Goal: Transaction & Acquisition: Purchase product/service

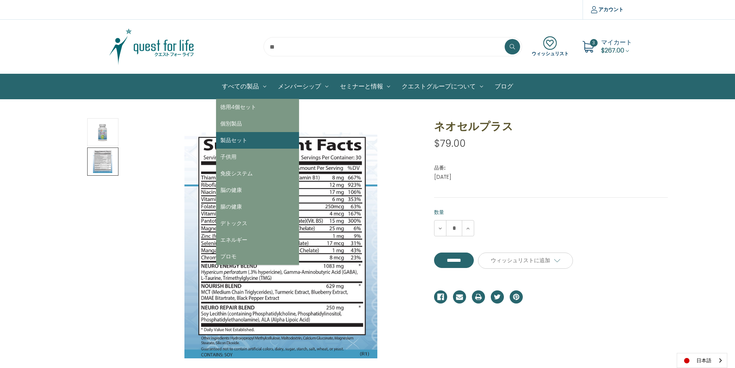
click at [241, 137] on link "製品セット" at bounding box center [257, 140] width 83 height 17
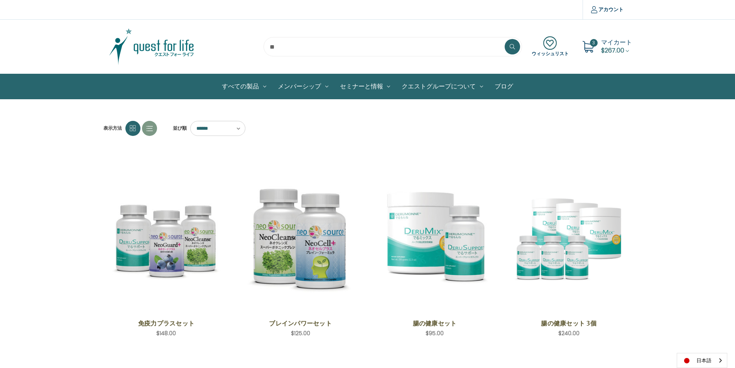
click at [622, 49] on span "$267.00" at bounding box center [613, 50] width 23 height 9
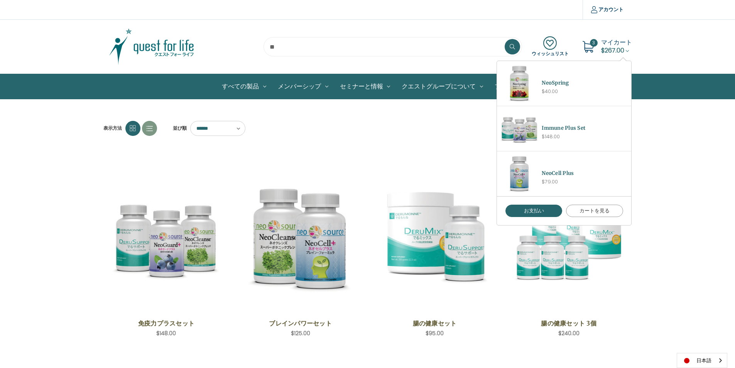
click at [585, 210] on link "カートを見る" at bounding box center [594, 211] width 57 height 12
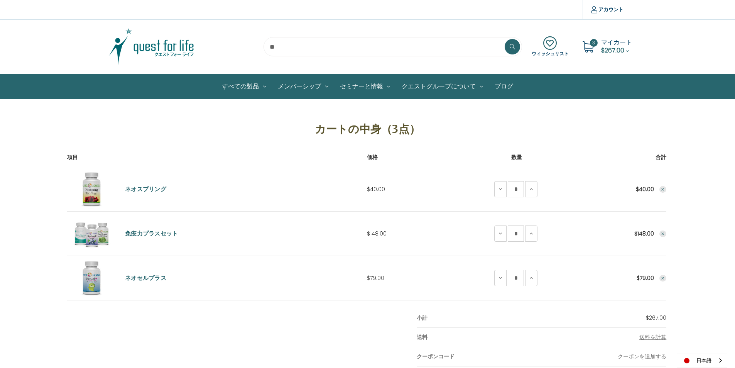
click at [616, 45] on span "マイカート" at bounding box center [617, 42] width 31 height 9
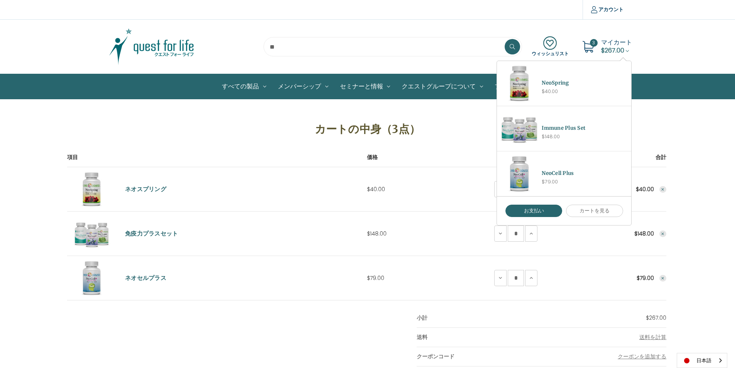
click at [664, 278] on icon "Remove NeoCell Plus from cart" at bounding box center [663, 278] width 5 height 5
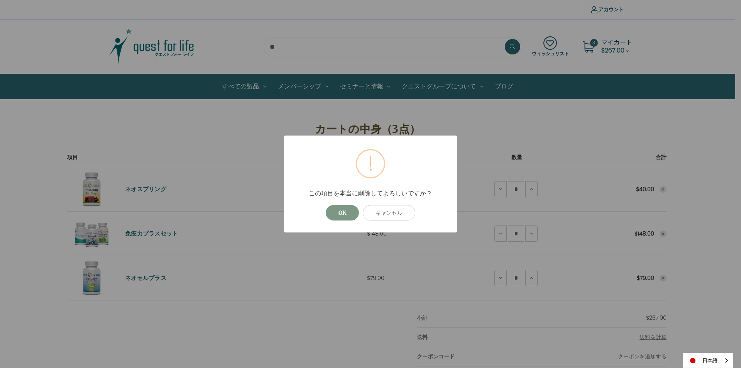
click at [345, 214] on button "OK" at bounding box center [342, 212] width 33 height 15
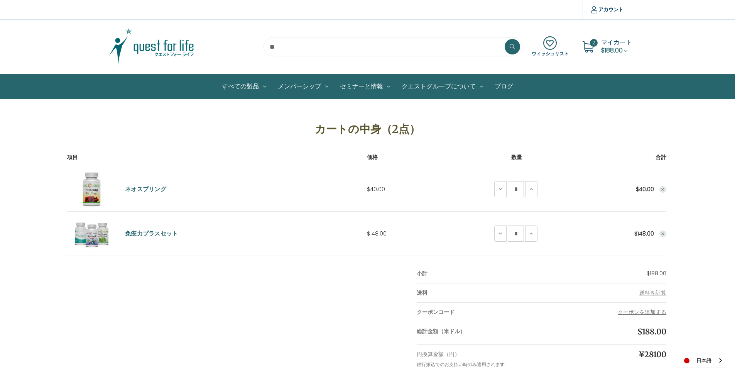
click at [659, 231] on td "合計 $148.00" at bounding box center [617, 234] width 100 height 44
click at [663, 233] on icon "Remove Immune Plus Set from cart" at bounding box center [663, 234] width 5 height 5
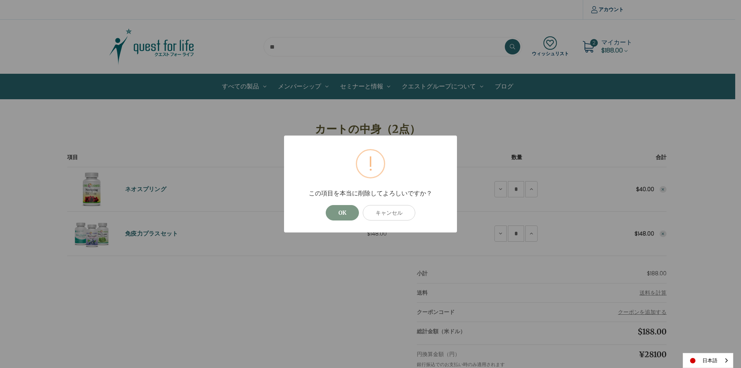
click at [331, 213] on button "OK" at bounding box center [342, 212] width 33 height 15
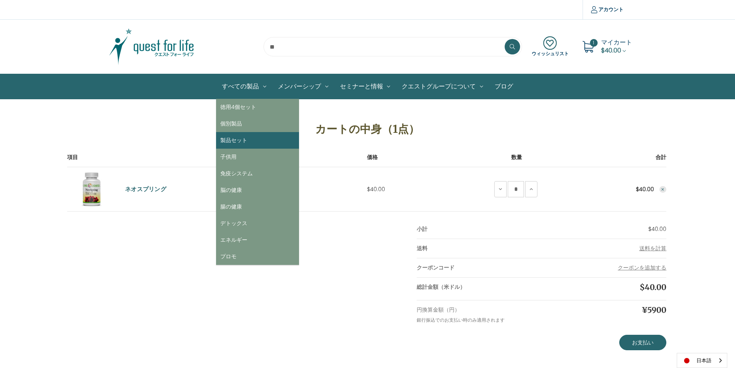
click at [260, 139] on link "製品セット" at bounding box center [257, 140] width 83 height 17
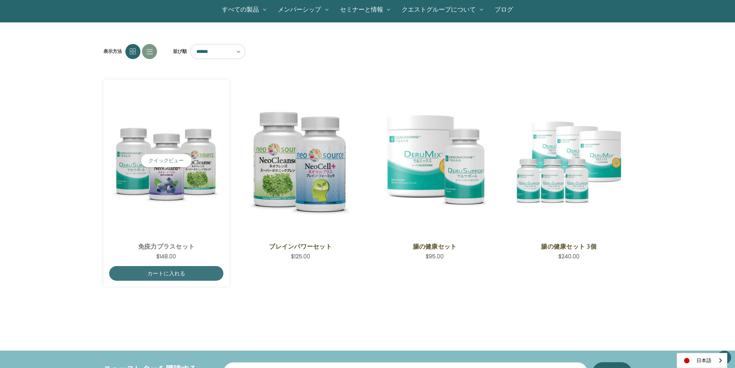
scroll to position [77, 0]
drag, startPoint x: 195, startPoint y: 272, endPoint x: 198, endPoint y: 276, distance: 4.8
click at [196, 273] on link "カートに入れる" at bounding box center [166, 273] width 115 height 15
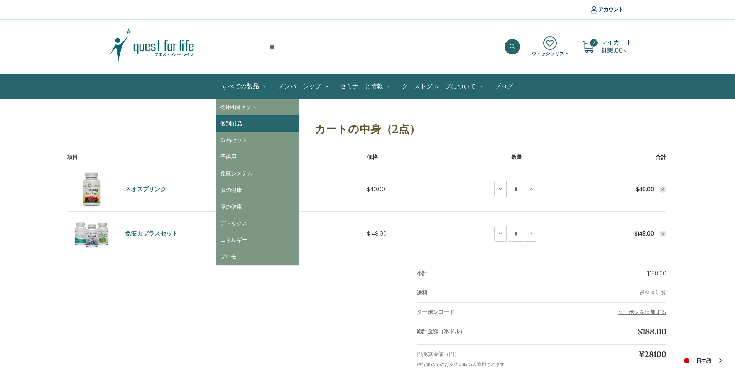
click at [233, 120] on link "個別製品" at bounding box center [257, 123] width 83 height 17
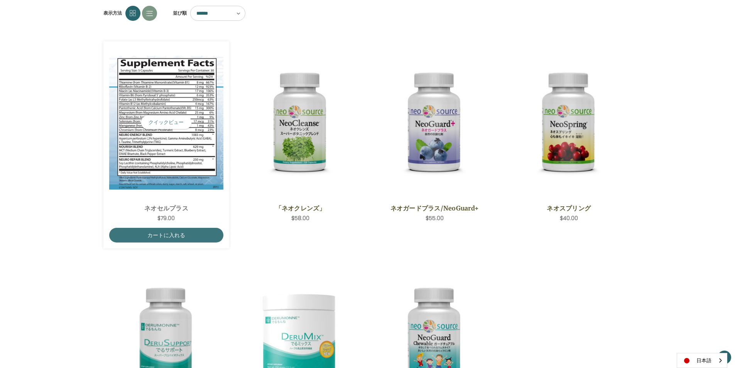
scroll to position [116, 0]
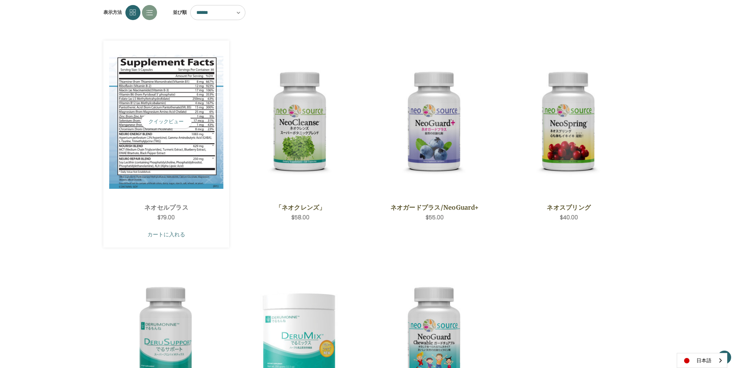
click at [181, 241] on link "カートに入れる" at bounding box center [166, 234] width 115 height 15
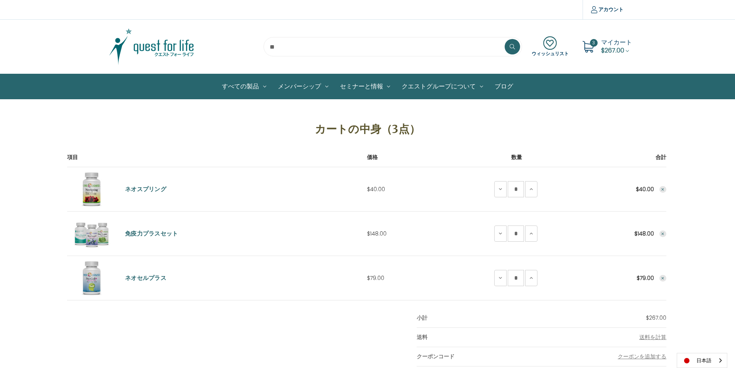
click at [180, 44] on img at bounding box center [151, 46] width 97 height 39
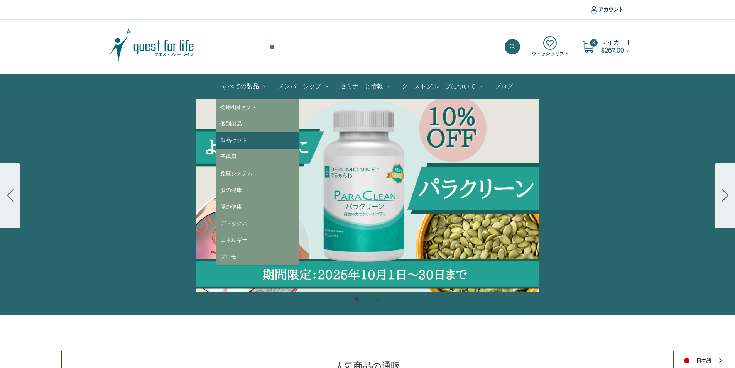
click at [238, 141] on link "製品セット" at bounding box center [257, 140] width 83 height 17
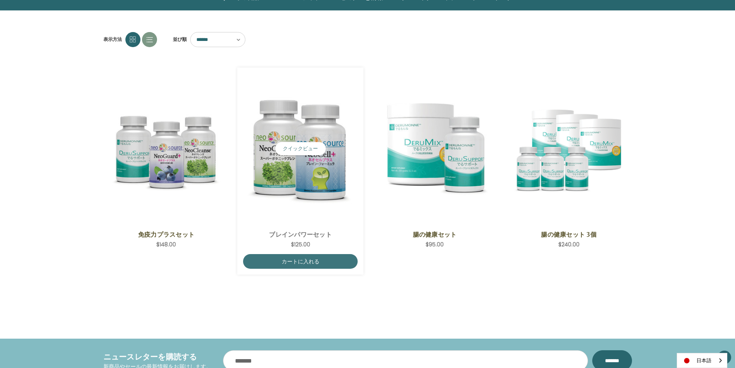
scroll to position [77, 0]
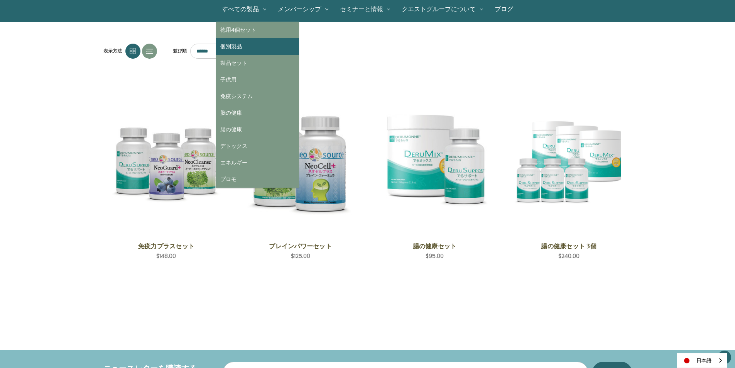
click at [241, 44] on link "個別製品" at bounding box center [257, 46] width 83 height 17
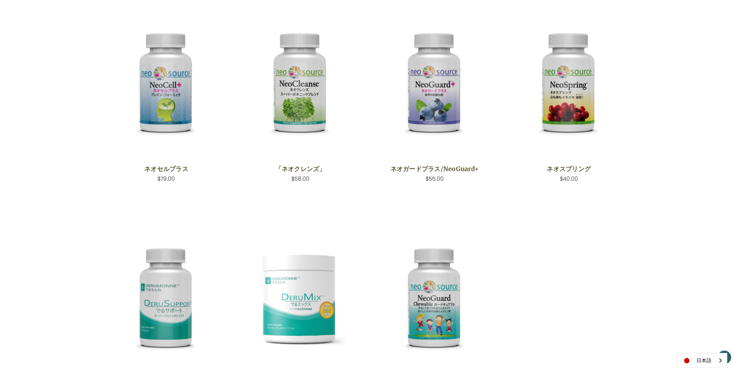
scroll to position [2, 0]
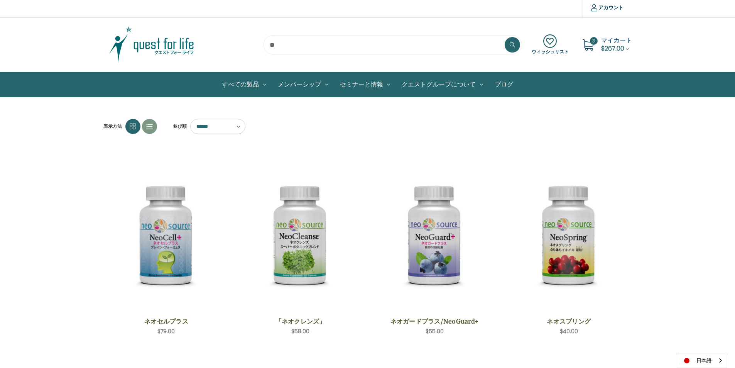
click at [179, 46] on img at bounding box center [151, 44] width 97 height 39
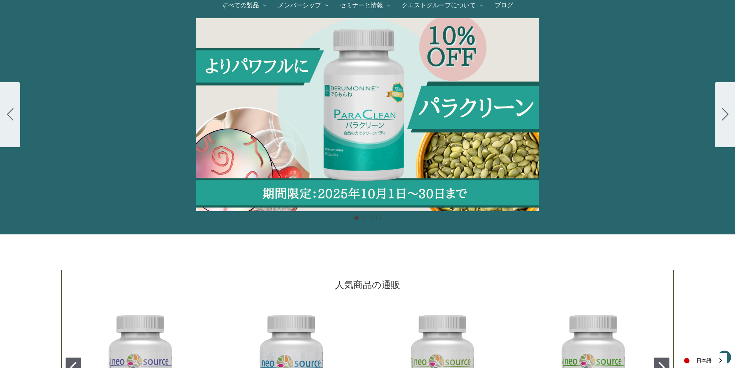
scroll to position [80, 0]
